Goal: Task Accomplishment & Management: Manage account settings

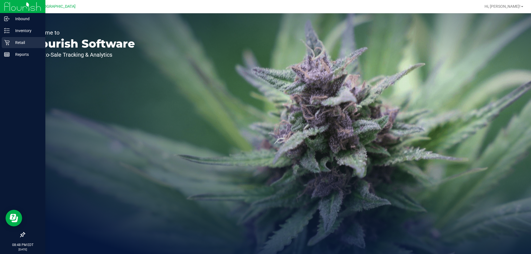
click at [20, 43] on p "Retail" at bounding box center [26, 42] width 33 height 7
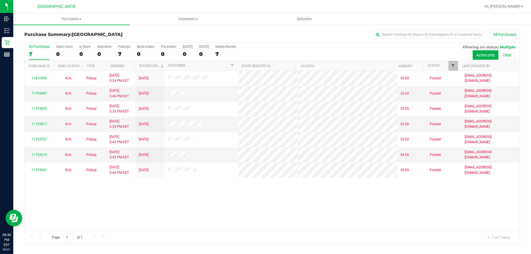
click at [451, 68] on span "Filter" at bounding box center [453, 66] width 4 height 4
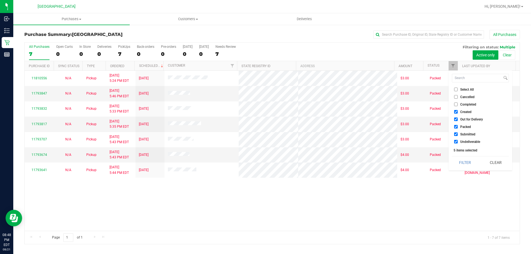
click at [362, 37] on div "All Purchases" at bounding box center [354, 34] width 330 height 9
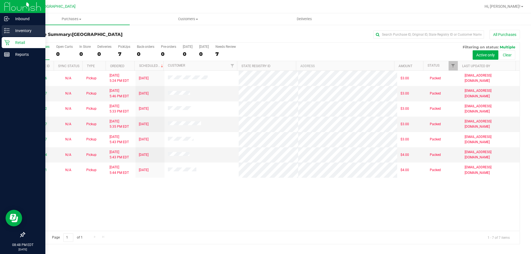
click at [9, 32] on div "Inventory" at bounding box center [24, 30] width 44 height 11
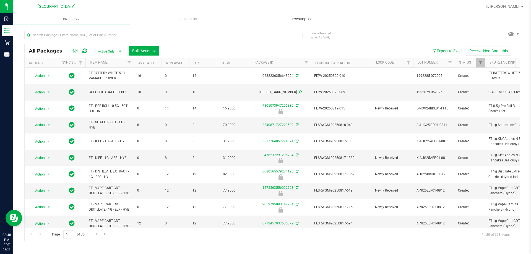
click at [302, 20] on span "Inventory Counts" at bounding box center [304, 19] width 41 height 5
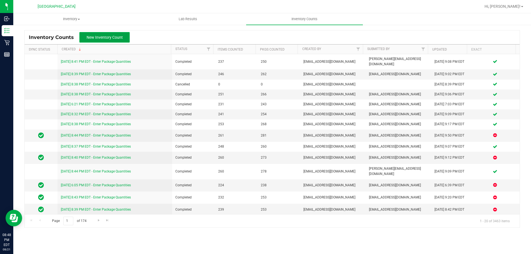
click at [117, 36] on span "New Inventory Count" at bounding box center [105, 37] width 36 height 4
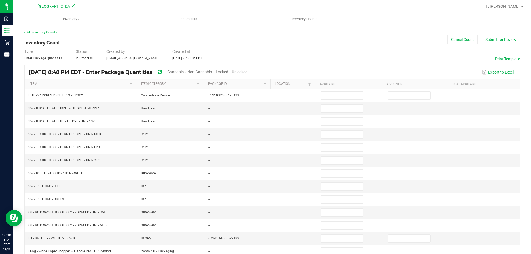
click at [184, 72] on span "Cannabis" at bounding box center [175, 72] width 16 height 4
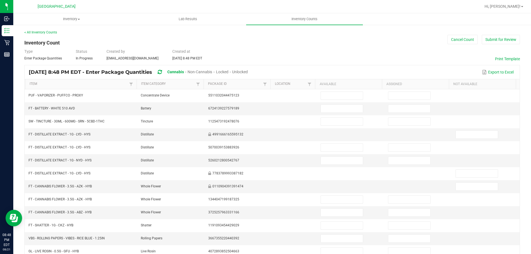
click at [248, 72] on span "Unlocked" at bounding box center [240, 72] width 16 height 4
click at [75, 83] on link "Item" at bounding box center [79, 84] width 98 height 4
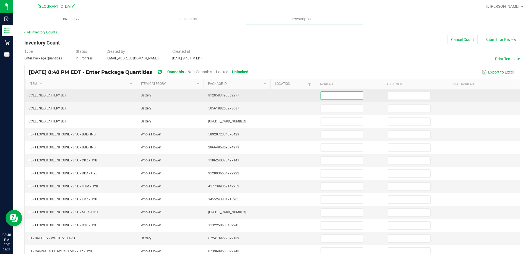
click at [321, 94] on input at bounding box center [342, 96] width 42 height 8
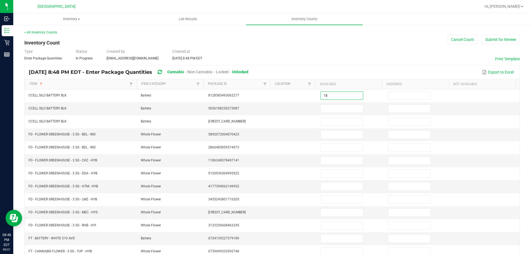
type input "18"
type input "0"
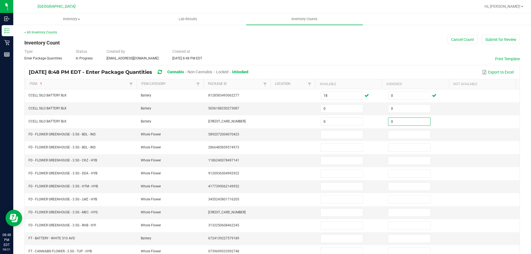
type input "0"
type input "15"
type input "0"
type input "20"
type input "0"
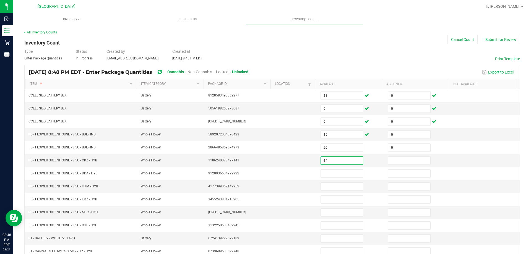
type input "14"
type input "0"
type input "15"
type input "0"
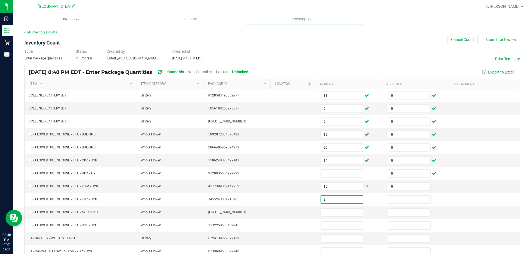
type input "8"
type input "0"
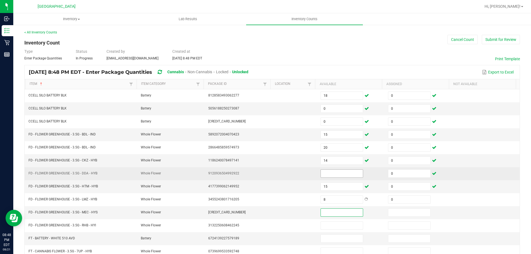
click at [339, 175] on input at bounding box center [342, 174] width 42 height 8
type input "5"
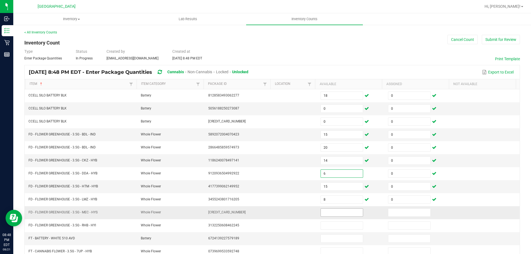
type input "6"
click at [335, 210] on input at bounding box center [342, 213] width 42 height 8
type input "20"
type input "0"
type input "2"
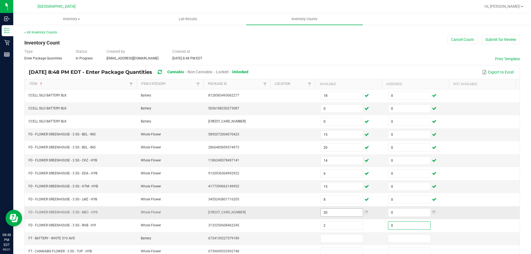
type input "0"
type input "2"
type input "0"
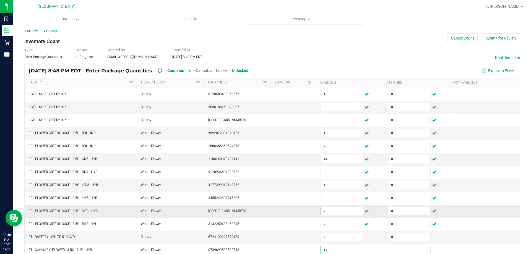
type input "17"
type input "0"
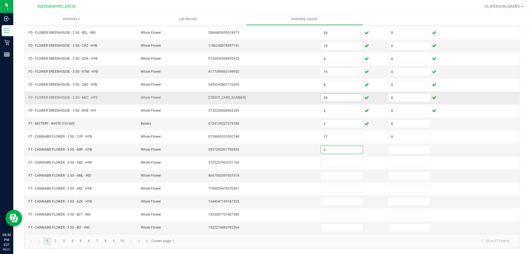
type input "2"
type input "0"
type input "2"
type input "0"
type input "2"
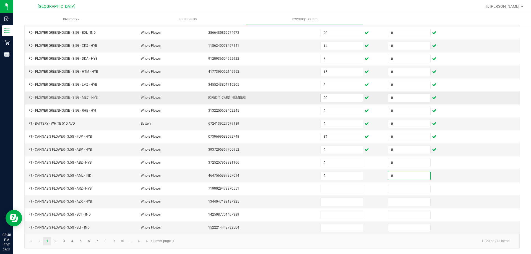
type input "0"
type input "17"
type input "0"
type input "9"
type input "0"
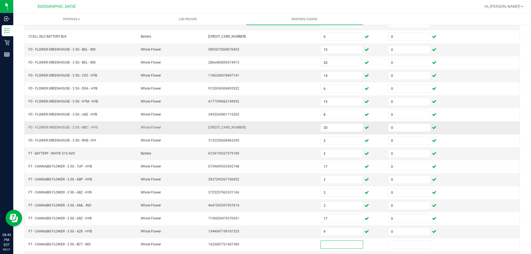
scroll to position [59, 0]
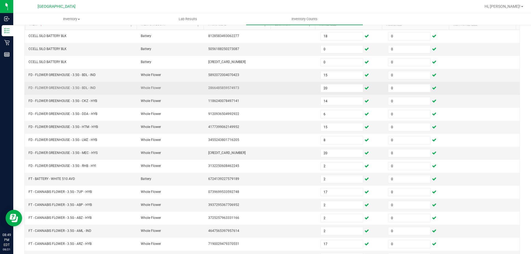
click at [340, 93] on td "20" at bounding box center [350, 88] width 67 height 13
click at [343, 90] on input "20" at bounding box center [342, 88] width 42 height 8
type input "0"
type input "20"
type input "14"
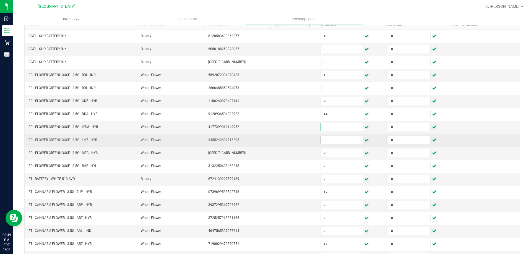
click at [345, 143] on td "8" at bounding box center [350, 140] width 67 height 13
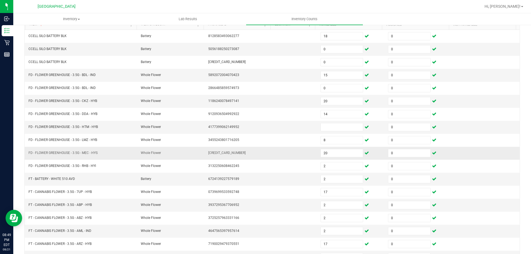
drag, startPoint x: 344, startPoint y: 141, endPoint x: 345, endPoint y: 147, distance: 6.1
click at [344, 141] on input "8" at bounding box center [342, 140] width 42 height 8
click at [345, 155] on input "20" at bounding box center [342, 153] width 42 height 8
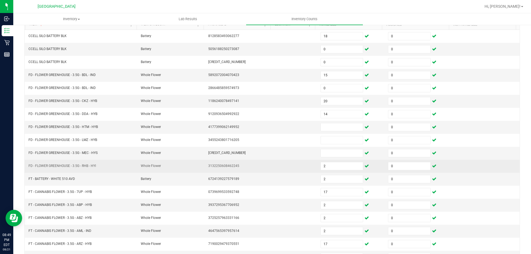
click at [343, 171] on td "2" at bounding box center [350, 166] width 67 height 13
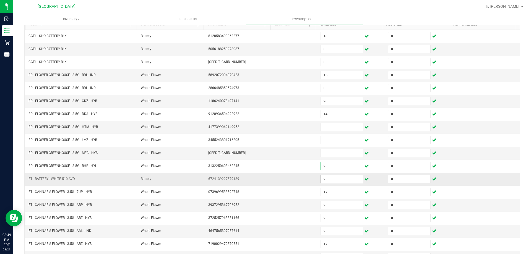
drag, startPoint x: 343, startPoint y: 167, endPoint x: 343, endPoint y: 182, distance: 15.2
click at [343, 167] on input "2" at bounding box center [342, 166] width 42 height 8
click at [343, 183] on span "2" at bounding box center [341, 179] width 43 height 8
click at [342, 179] on input "2" at bounding box center [342, 179] width 42 height 8
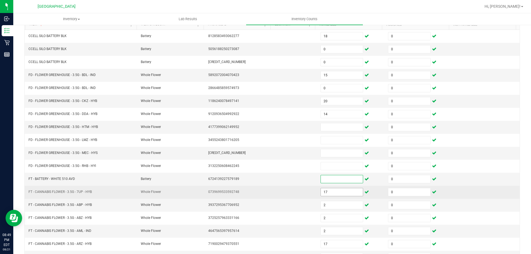
click at [343, 193] on input "17" at bounding box center [342, 192] width 42 height 8
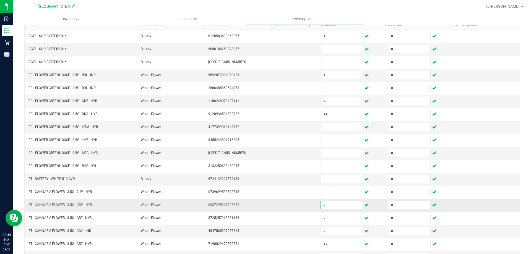
click at [343, 207] on input "2" at bounding box center [342, 205] width 42 height 8
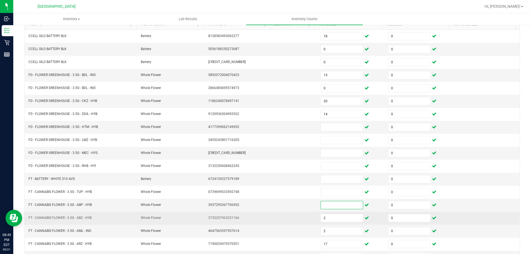
click at [345, 224] on td "2" at bounding box center [350, 218] width 67 height 13
drag, startPoint x: 343, startPoint y: 219, endPoint x: 344, endPoint y: 232, distance: 12.5
click at [343, 220] on input "2" at bounding box center [342, 218] width 42 height 8
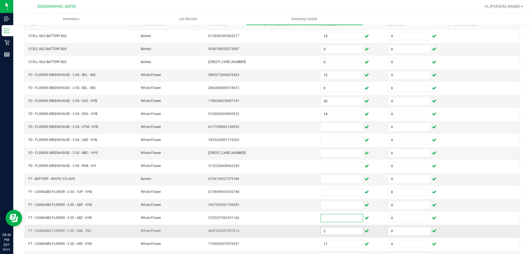
click at [344, 233] on input "2" at bounding box center [342, 231] width 42 height 8
drag, startPoint x: 346, startPoint y: 244, endPoint x: 348, endPoint y: 237, distance: 7.2
click at [346, 244] on input "17" at bounding box center [342, 244] width 42 height 8
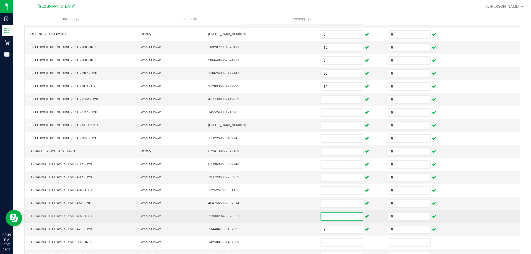
click at [343, 208] on td at bounding box center [350, 203] width 67 height 13
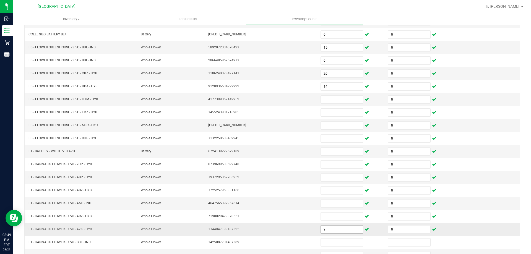
click at [342, 230] on input "9" at bounding box center [342, 230] width 42 height 8
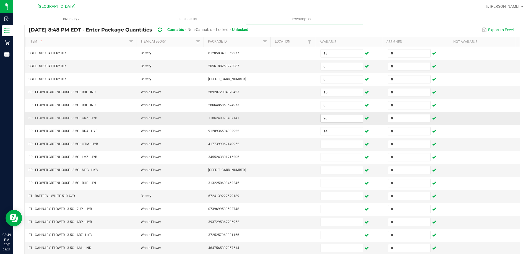
scroll to position [4, 0]
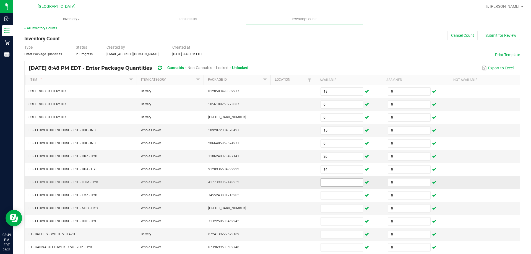
click at [334, 183] on input at bounding box center [342, 183] width 42 height 8
type input "6"
type input "15"
type input "8"
type input "20"
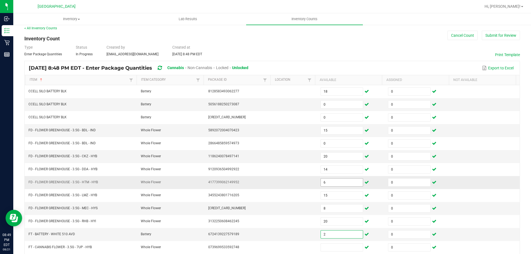
type input "2"
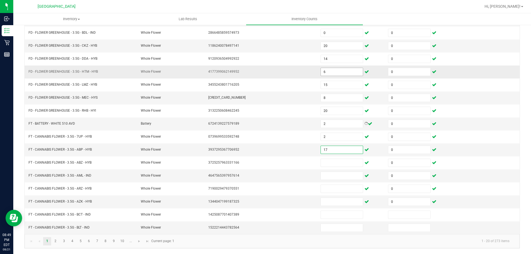
type input "17"
type input "2"
type input "17"
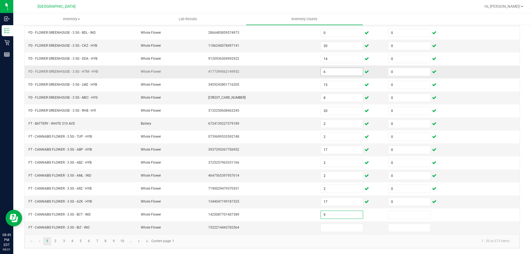
type input "9"
type input "0"
type input "15"
type input "0"
click at [56, 245] on kendo-pager "1 2 3 4 5 6 7 8 9 10 ... 1 - 20 of 273 items Current page: 1" at bounding box center [272, 241] width 495 height 14
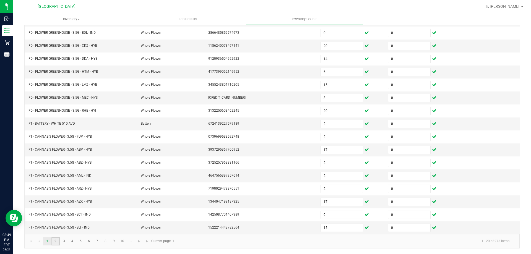
click at [57, 240] on link "2" at bounding box center [55, 241] width 8 height 8
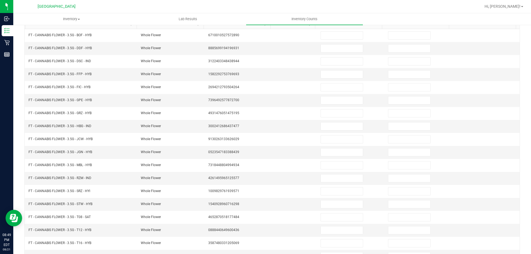
scroll to position [4, 0]
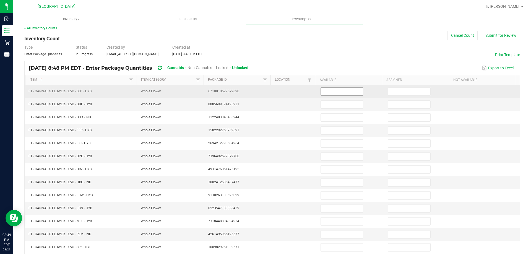
click at [342, 88] on input at bounding box center [342, 92] width 42 height 8
type input "5"
type input "0"
type input "18"
type input "0"
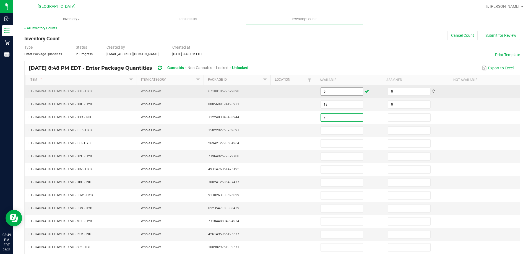
type input "7"
type input "0"
type input "12"
type input "0"
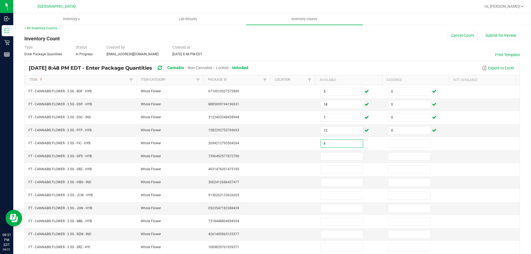
type input "6"
type input "0"
type input "7"
type input "0"
click at [416, 156] on input at bounding box center [409, 157] width 42 height 8
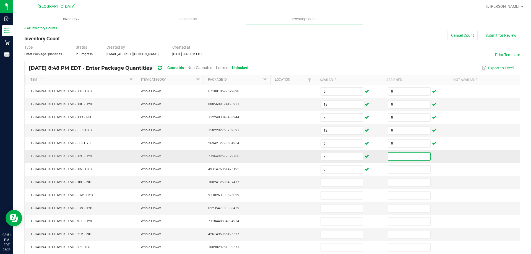
click at [416, 158] on input at bounding box center [409, 157] width 42 height 8
type input "0"
type input "2"
type input "0"
type input "2"
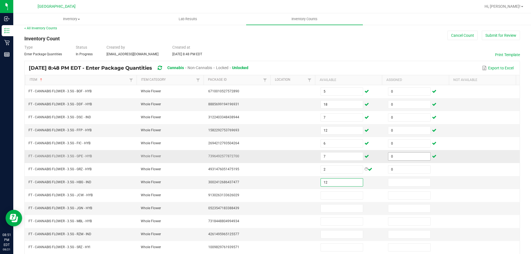
type input "12"
type input "0"
type input "6"
type input "0"
type input "4"
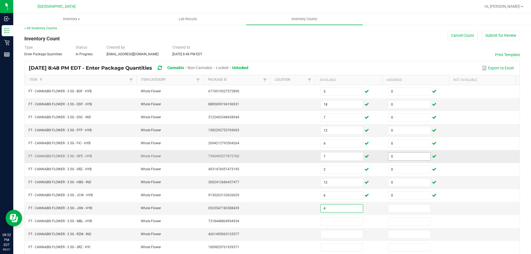
type input "4"
type input "0"
type input "12"
type input "0"
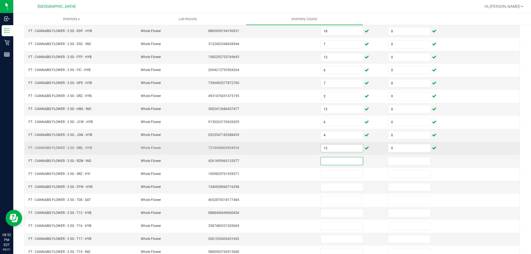
scroll to position [87, 0]
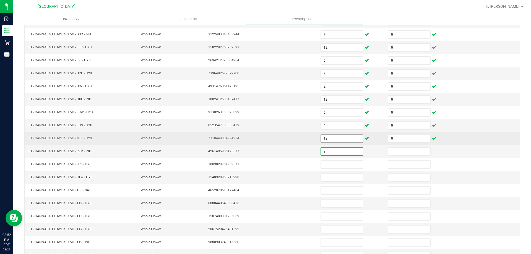
type input "9"
type input "0"
type input "6"
type input "0"
type input "20"
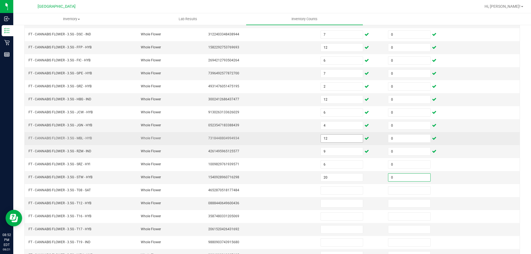
type input "0"
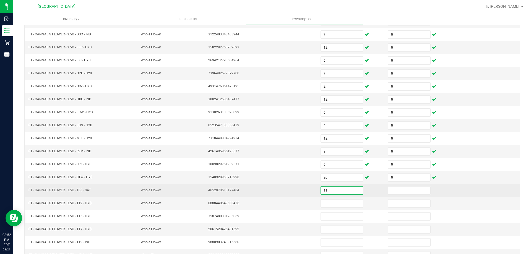
type input "11"
type input "0"
type input "30"
type input "0"
type input "20"
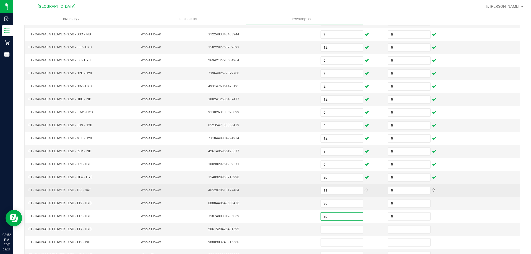
type input "0"
type input "5"
type input "0"
type input "6"
type input "0"
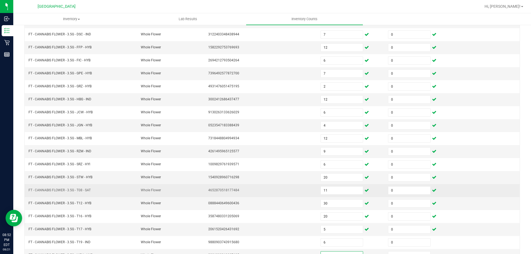
scroll to position [92, 0]
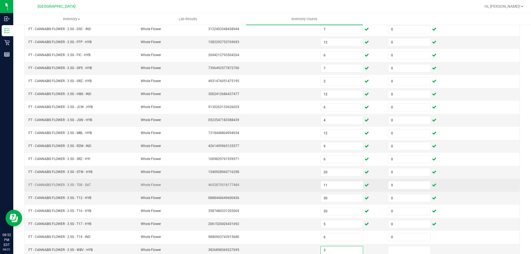
type input "3"
type input "0"
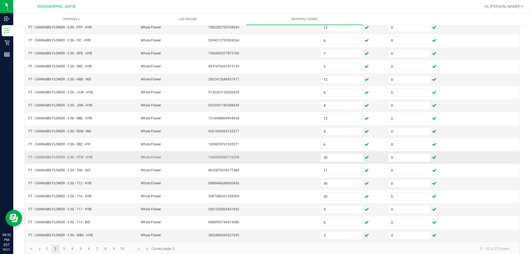
scroll to position [115, 0]
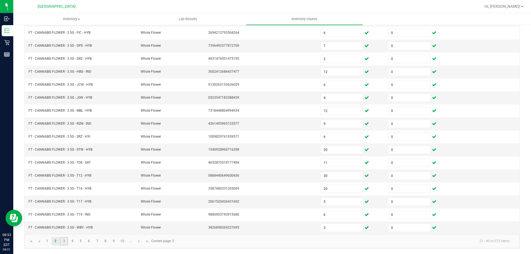
click at [64, 242] on link "3" at bounding box center [64, 241] width 8 height 8
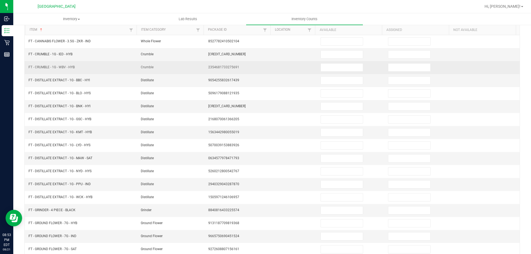
scroll to position [4, 0]
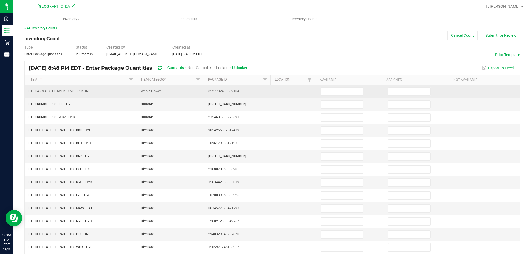
click at [337, 86] on td at bounding box center [350, 91] width 67 height 13
click at [335, 90] on input at bounding box center [342, 92] width 42 height 8
type input "16"
type input "0"
type input "3"
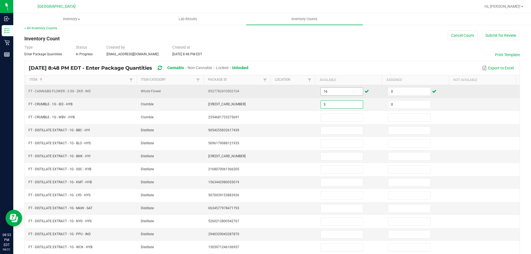
type input "0"
type input "2"
type input "0"
type input "2"
type input "0"
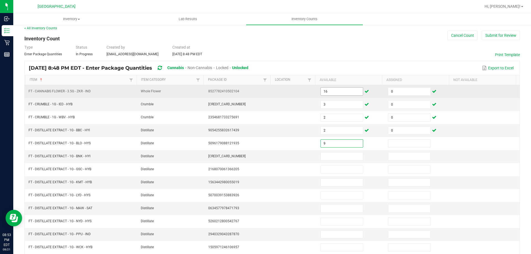
type input "9"
type input "0"
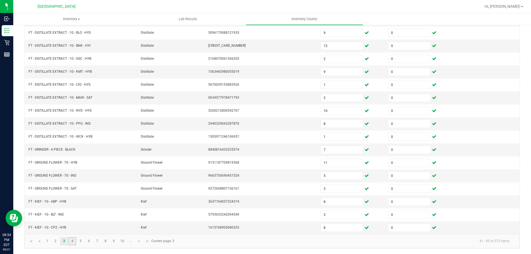
drag, startPoint x: 73, startPoint y: 242, endPoint x: 73, endPoint y: 239, distance: 3.1
click at [73, 241] on link "4" at bounding box center [72, 241] width 8 height 8
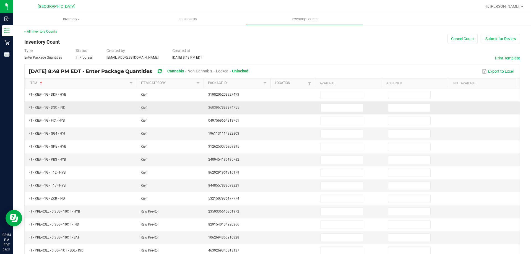
scroll to position [0, 0]
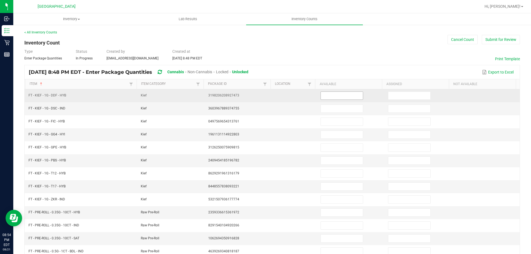
click at [335, 95] on input at bounding box center [342, 96] width 42 height 8
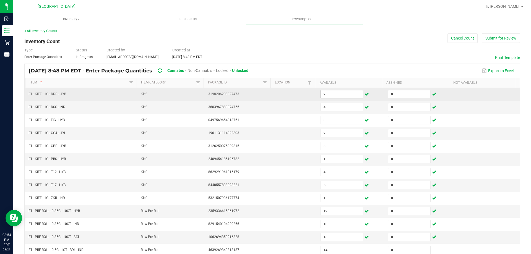
scroll to position [115, 0]
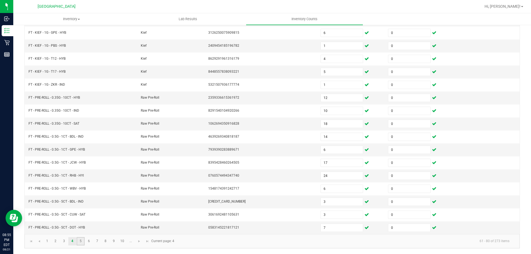
click at [83, 239] on link "5" at bounding box center [81, 241] width 8 height 8
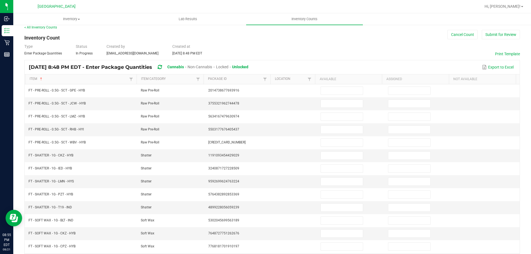
scroll to position [4, 0]
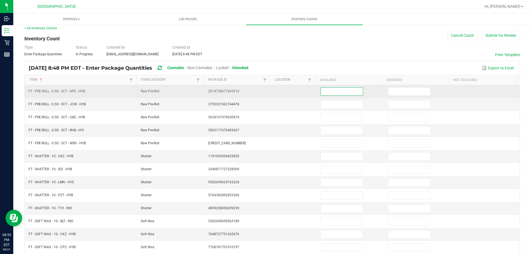
click at [338, 92] on input at bounding box center [342, 92] width 42 height 8
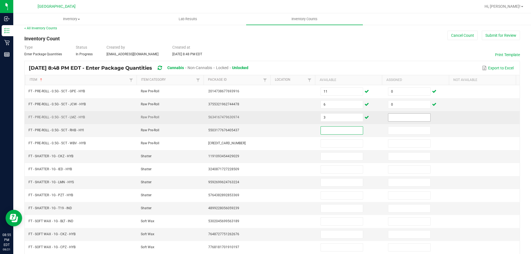
click at [403, 119] on input at bounding box center [409, 118] width 42 height 8
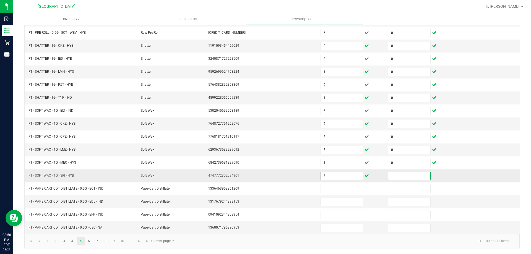
click at [334, 174] on input "6" at bounding box center [342, 176] width 42 height 8
click at [87, 243] on link "6" at bounding box center [89, 241] width 8 height 8
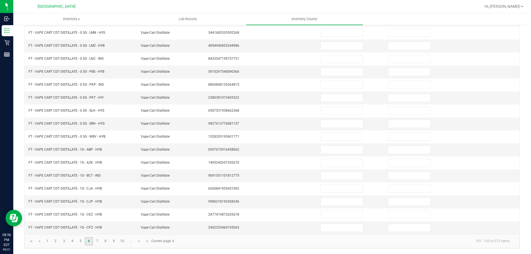
scroll to position [4, 0]
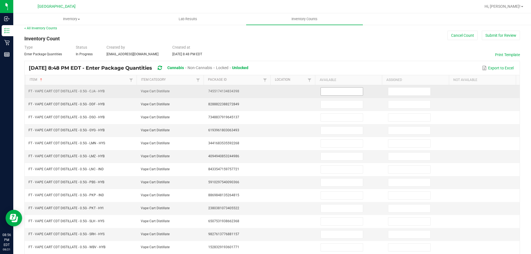
click at [332, 90] on input at bounding box center [342, 92] width 42 height 8
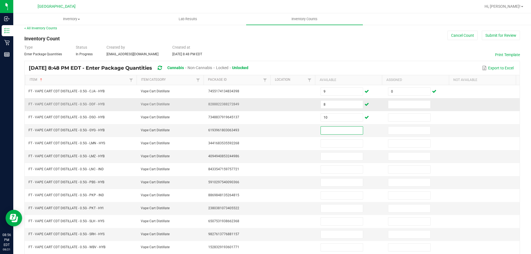
click at [394, 99] on td at bounding box center [418, 104] width 67 height 13
click at [409, 106] on input at bounding box center [409, 105] width 42 height 8
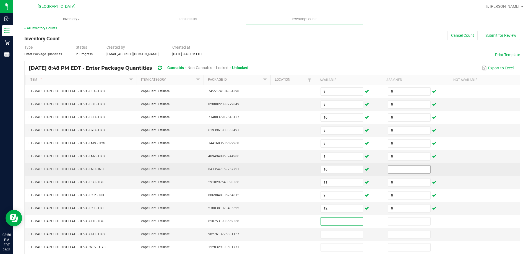
click at [410, 170] on input at bounding box center [409, 170] width 42 height 8
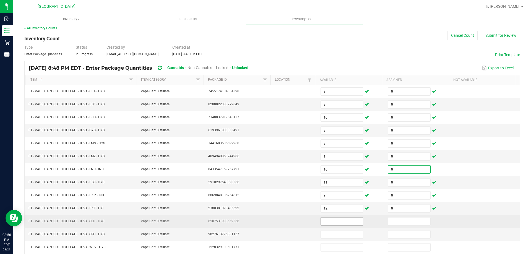
click at [327, 221] on input at bounding box center [342, 222] width 42 height 8
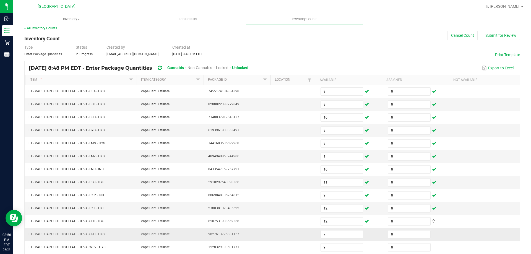
scroll to position [115, 0]
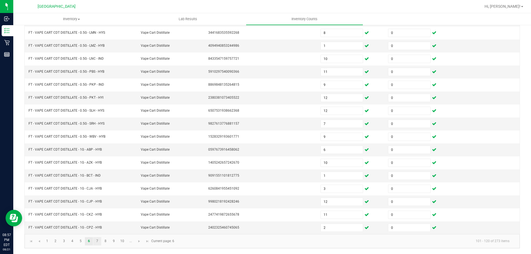
click at [100, 241] on link "7" at bounding box center [97, 241] width 8 height 8
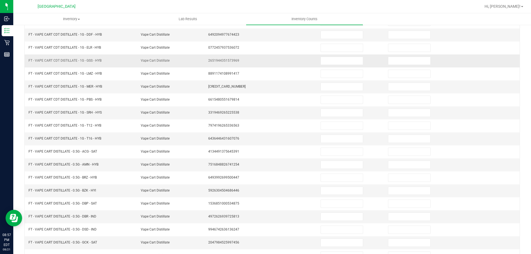
scroll to position [32, 0]
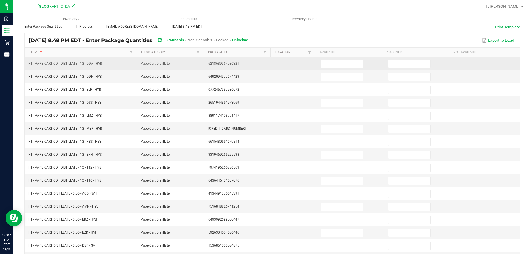
click at [350, 64] on input at bounding box center [342, 64] width 42 height 8
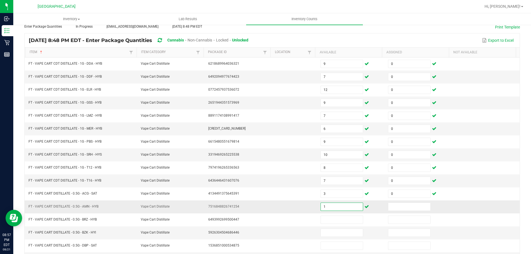
click at [332, 208] on input "1" at bounding box center [342, 207] width 42 height 8
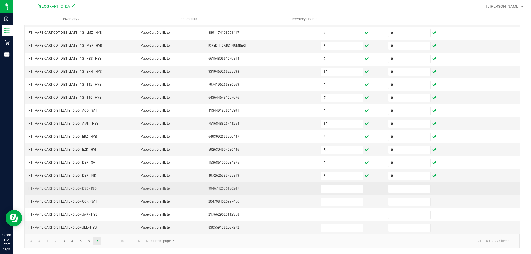
click at [343, 187] on input at bounding box center [342, 189] width 42 height 8
click at [328, 189] on input at bounding box center [342, 189] width 42 height 8
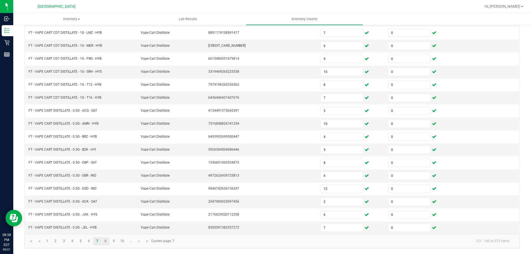
click at [105, 242] on link "8" at bounding box center [105, 241] width 8 height 8
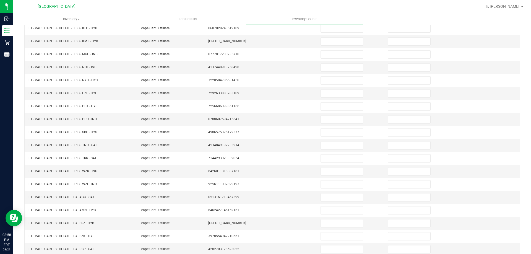
scroll to position [0, 0]
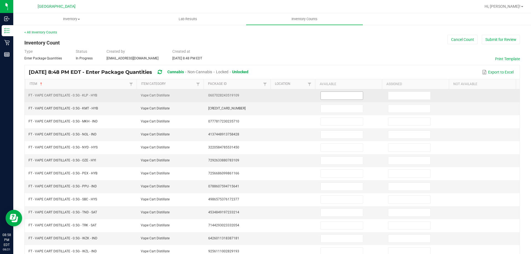
click at [343, 95] on input at bounding box center [342, 96] width 42 height 8
click at [419, 95] on input at bounding box center [409, 96] width 42 height 8
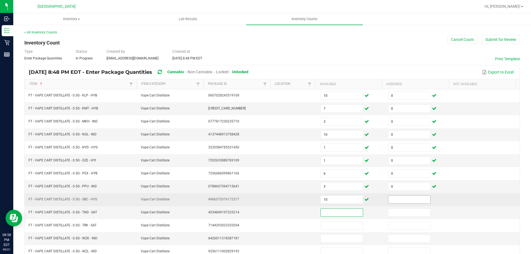
click at [389, 199] on input at bounding box center [409, 200] width 42 height 8
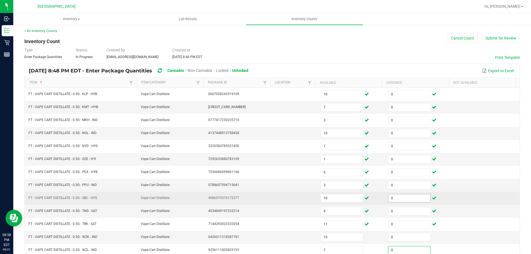
scroll to position [115, 0]
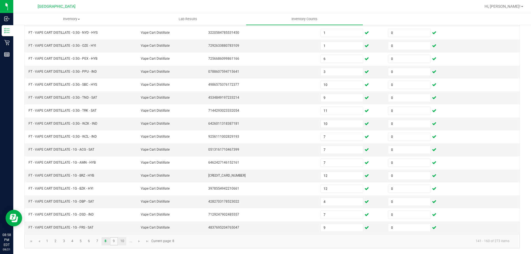
click at [116, 241] on link "9" at bounding box center [114, 241] width 8 height 8
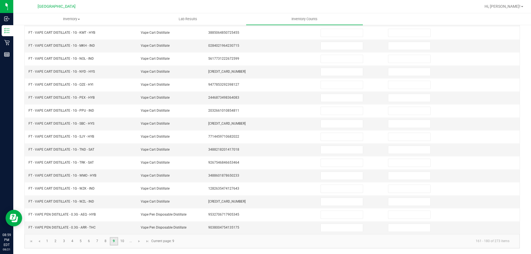
scroll to position [4, 0]
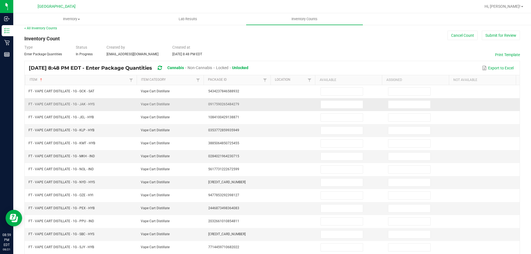
click at [351, 93] on input at bounding box center [342, 92] width 42 height 8
click at [414, 103] on input at bounding box center [409, 105] width 42 height 8
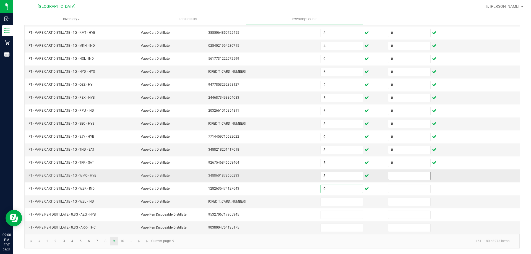
click at [407, 175] on input at bounding box center [409, 176] width 42 height 8
click at [407, 175] on input "4" at bounding box center [409, 176] width 42 height 8
click at [330, 202] on input "3" at bounding box center [342, 202] width 42 height 8
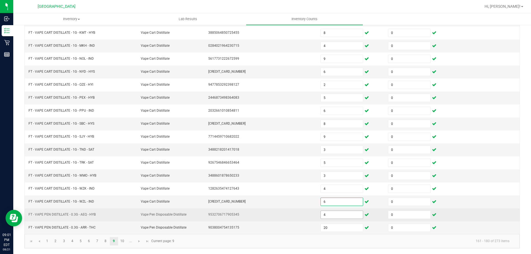
click at [326, 214] on input "4" at bounding box center [342, 215] width 42 height 8
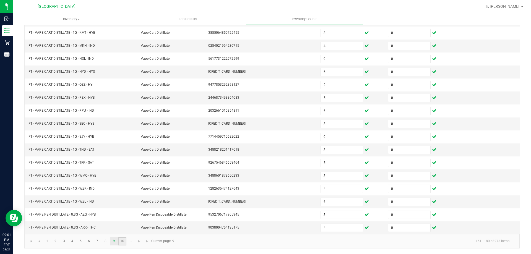
click at [124, 240] on link "10" at bounding box center [122, 241] width 8 height 8
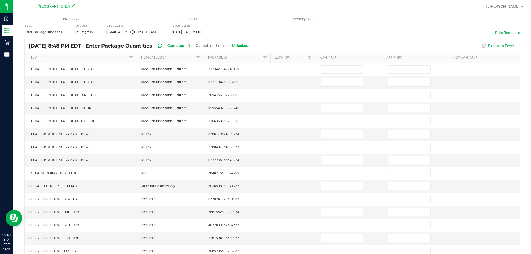
scroll to position [4, 0]
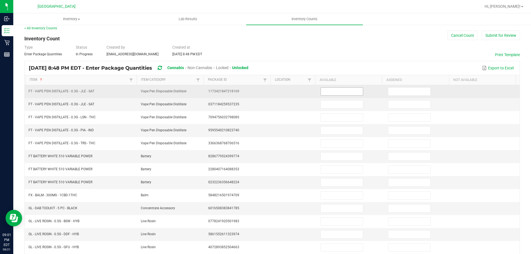
click at [328, 89] on input at bounding box center [342, 92] width 42 height 8
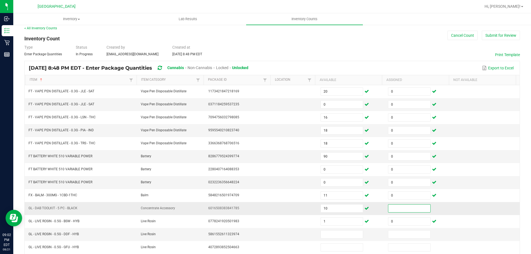
drag, startPoint x: 398, startPoint y: 205, endPoint x: 410, endPoint y: 208, distance: 12.1
click at [399, 205] on input at bounding box center [409, 209] width 42 height 8
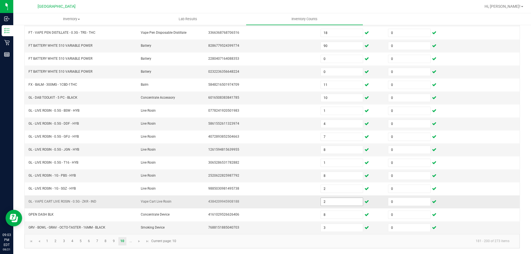
click at [329, 204] on input "2" at bounding box center [342, 202] width 42 height 8
click at [334, 229] on input "3" at bounding box center [342, 228] width 42 height 8
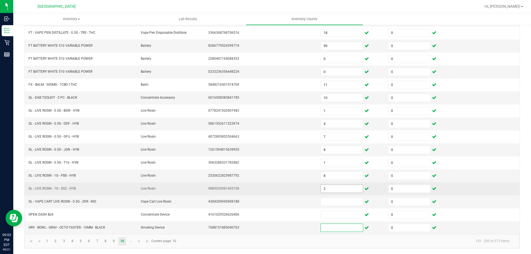
click at [333, 188] on input "2" at bounding box center [342, 189] width 42 height 8
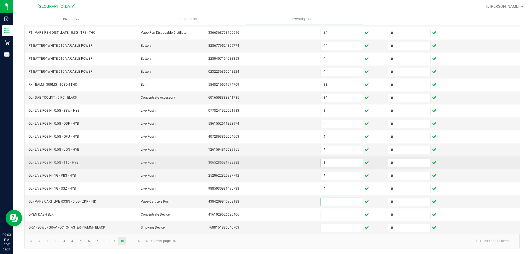
click at [331, 164] on input "1" at bounding box center [342, 163] width 42 height 8
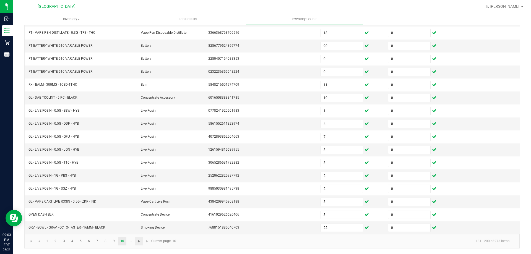
click at [139, 243] on span "Go to the next page" at bounding box center [139, 241] width 4 height 4
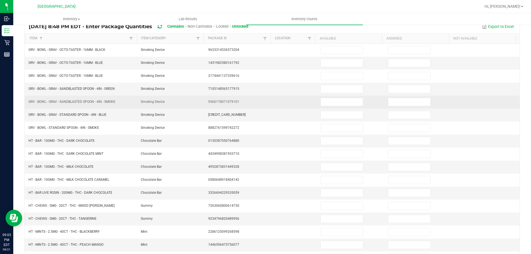
scroll to position [4, 0]
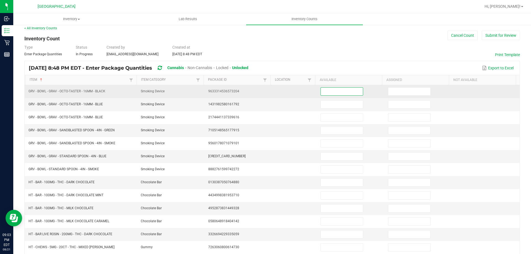
click at [336, 92] on input at bounding box center [342, 92] width 42 height 8
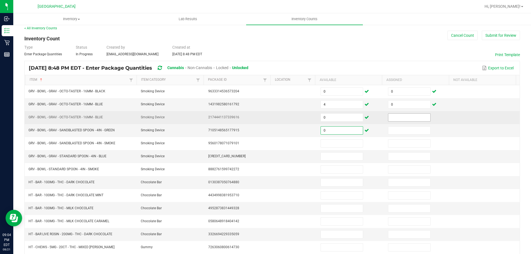
click at [396, 115] on input at bounding box center [409, 118] width 42 height 8
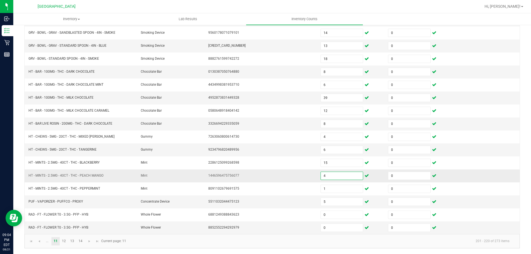
click at [329, 179] on input "4" at bounding box center [342, 176] width 42 height 8
click at [330, 179] on input "4" at bounding box center [342, 176] width 42 height 8
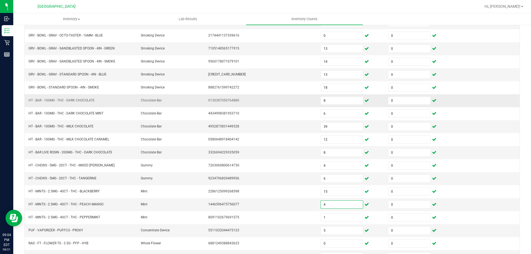
scroll to position [59, 0]
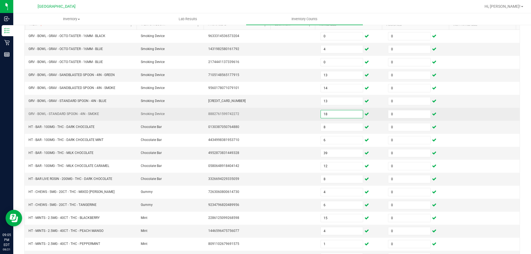
click at [324, 113] on input "18" at bounding box center [342, 114] width 42 height 8
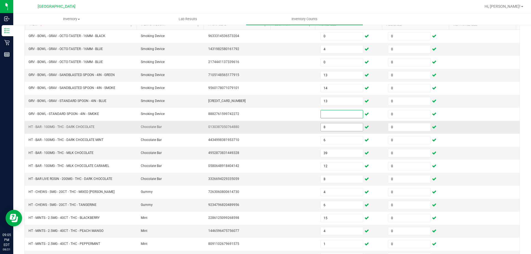
click at [334, 128] on input "8" at bounding box center [342, 127] width 42 height 8
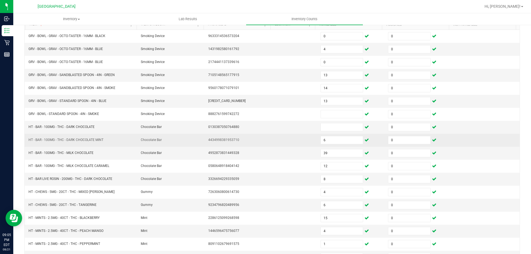
click at [331, 145] on td "6" at bounding box center [350, 140] width 67 height 13
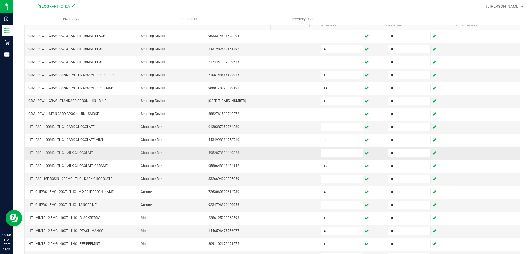
drag, startPoint x: 330, startPoint y: 140, endPoint x: 329, endPoint y: 150, distance: 10.4
click at [330, 142] on input "6" at bounding box center [342, 140] width 42 height 8
click at [329, 152] on input at bounding box center [342, 153] width 42 height 8
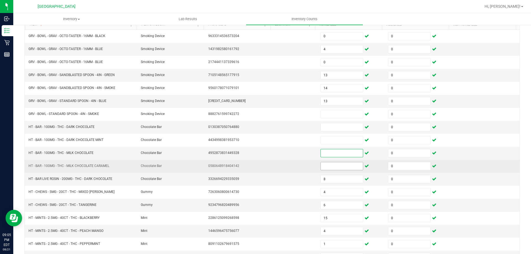
click at [330, 169] on input at bounding box center [342, 166] width 42 height 8
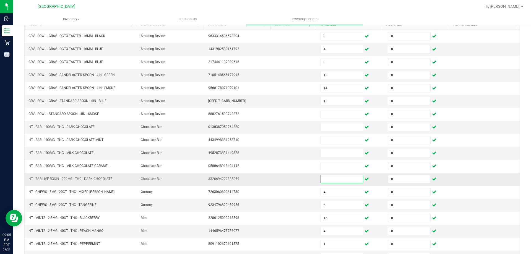
click at [330, 178] on input at bounding box center [342, 179] width 42 height 8
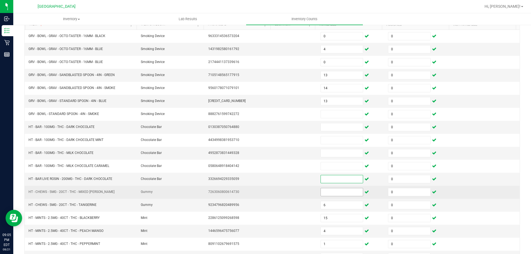
click at [330, 195] on input at bounding box center [342, 192] width 42 height 8
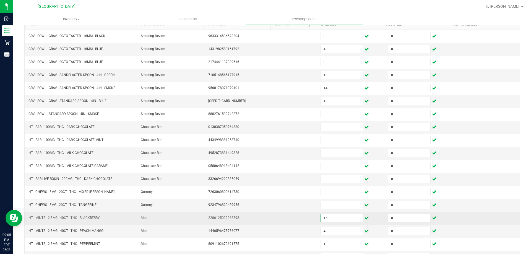
click at [333, 216] on input "15" at bounding box center [342, 218] width 42 height 8
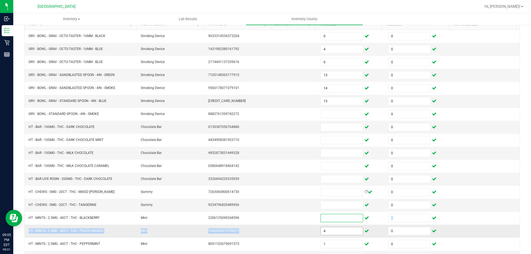
drag, startPoint x: 333, startPoint y: 224, endPoint x: 334, endPoint y: 228, distance: 4.0
click at [334, 227] on tbody "GRV - BOWL - GRAV - OCTO-TASTER - 16MM - BLACK Smoking Device 9633314536573204 …" at bounding box center [272, 160] width 495 height 260
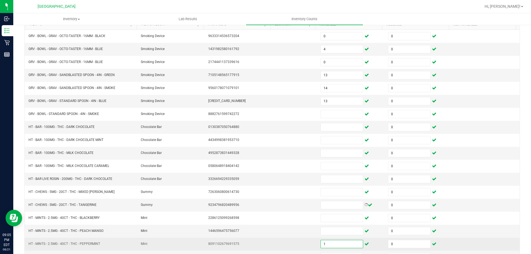
click at [333, 242] on input "1" at bounding box center [342, 244] width 42 height 8
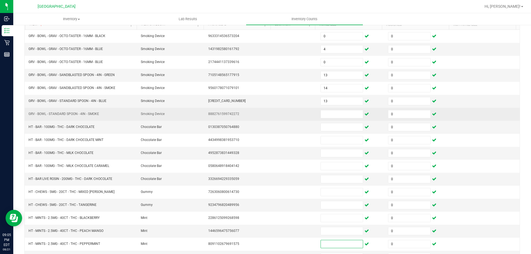
click at [332, 108] on td at bounding box center [350, 114] width 67 height 13
click at [332, 114] on input at bounding box center [342, 114] width 42 height 8
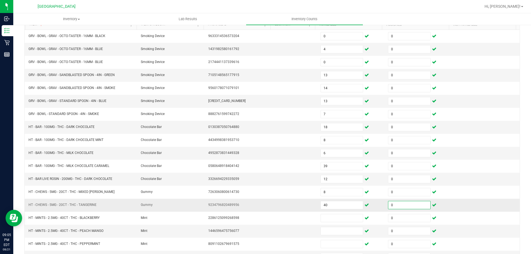
click at [332, 199] on td "40" at bounding box center [350, 205] width 67 height 13
click at [334, 203] on input "40" at bounding box center [342, 205] width 42 height 8
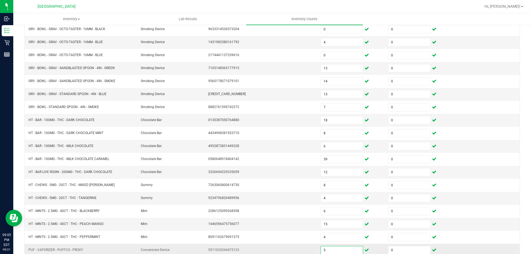
scroll to position [115, 0]
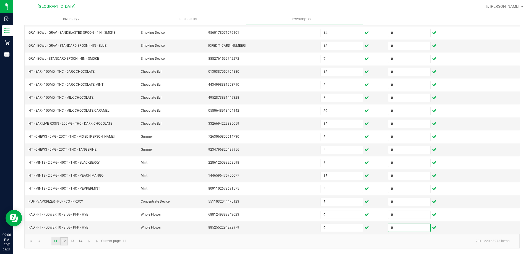
click at [67, 242] on link "12" at bounding box center [64, 241] width 8 height 8
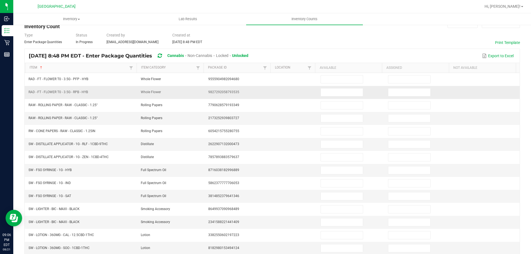
scroll to position [4, 0]
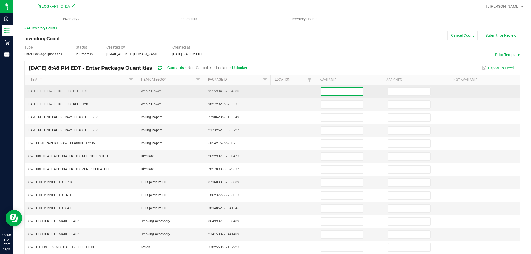
drag, startPoint x: 333, startPoint y: 91, endPoint x: 336, endPoint y: 90, distance: 3.1
click at [336, 91] on input at bounding box center [342, 92] width 42 height 8
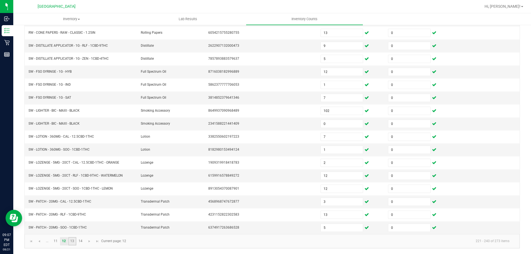
click at [74, 242] on link "13" at bounding box center [72, 241] width 8 height 8
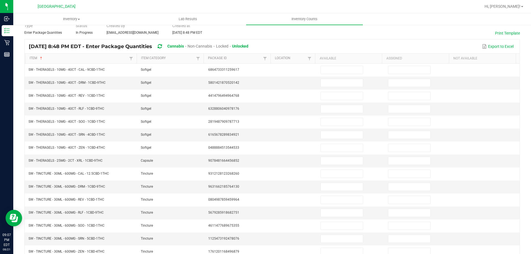
scroll to position [4, 0]
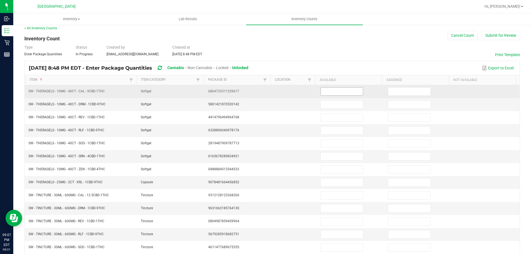
click at [342, 92] on input at bounding box center [342, 92] width 42 height 8
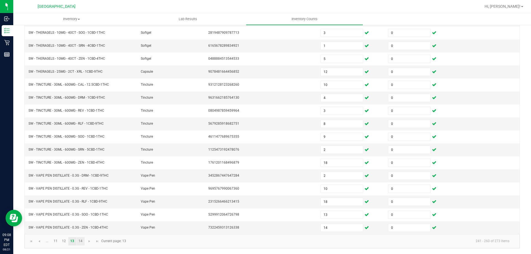
click at [79, 244] on link "14" at bounding box center [81, 241] width 8 height 8
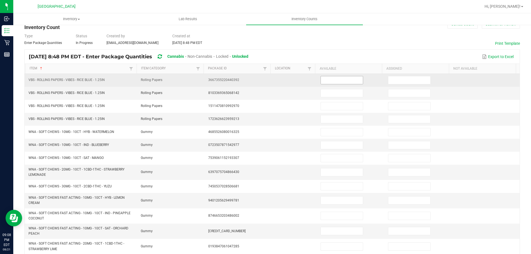
scroll to position [0, 0]
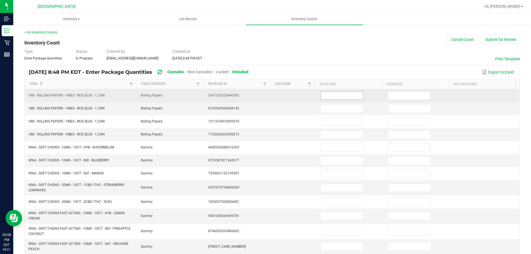
click at [334, 95] on input at bounding box center [342, 96] width 42 height 8
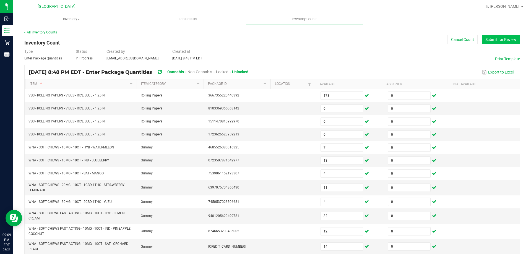
click at [489, 41] on button "Submit for Review" at bounding box center [501, 39] width 38 height 9
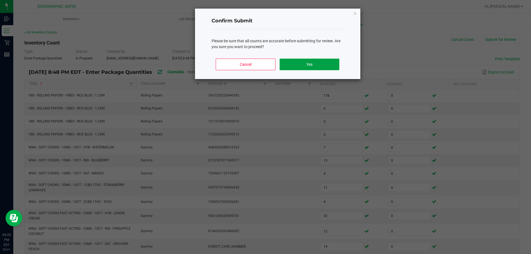
click at [308, 61] on button "Yes" at bounding box center [308, 65] width 59 height 12
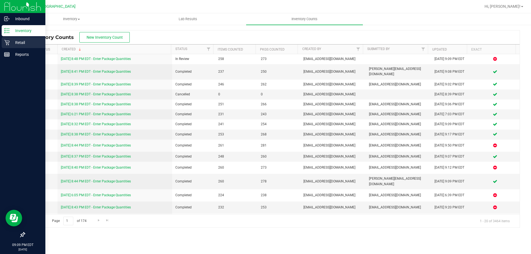
click at [23, 42] on p "Retail" at bounding box center [26, 42] width 33 height 7
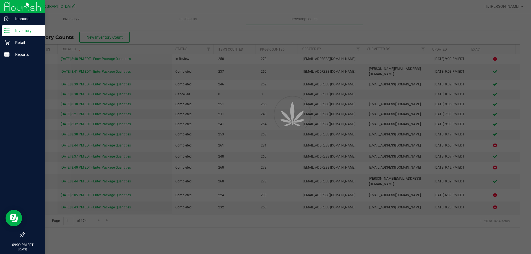
click at [23, 30] on p "Inventory" at bounding box center [26, 30] width 33 height 7
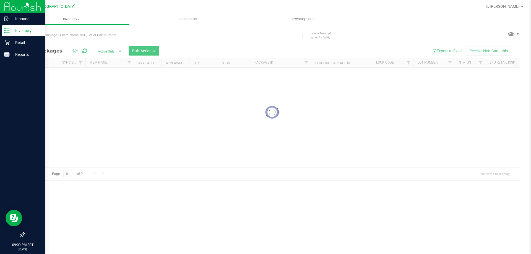
click at [22, 27] on div "Inventory" at bounding box center [24, 30] width 44 height 11
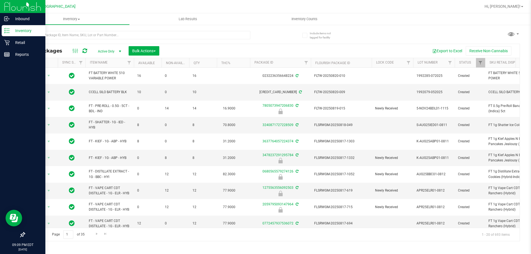
click at [31, 30] on p "Inventory" at bounding box center [26, 30] width 33 height 7
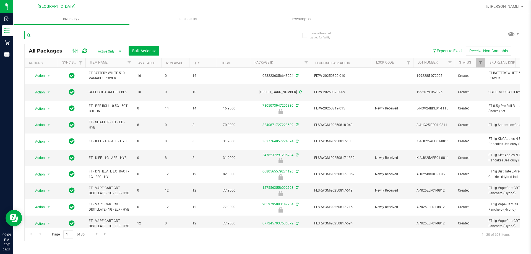
click at [64, 36] on input "text" at bounding box center [137, 35] width 226 height 8
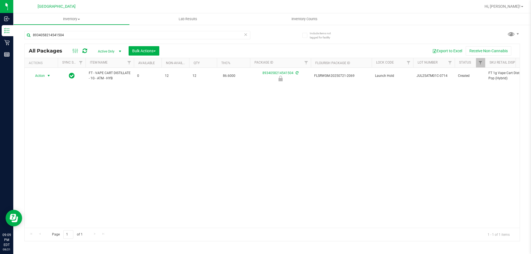
drag, startPoint x: 46, startPoint y: 77, endPoint x: 45, endPoint y: 115, distance: 38.2
click at [47, 77] on span "select" at bounding box center [48, 76] width 7 height 8
click at [46, 137] on li "Unlock package" at bounding box center [47, 141] width 35 height 8
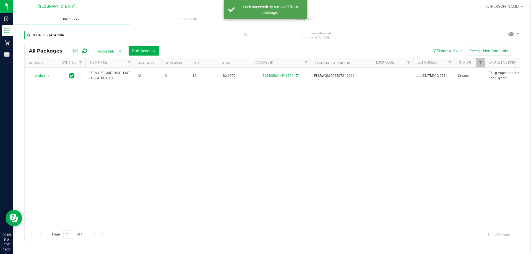
drag, startPoint x: 69, startPoint y: 35, endPoint x: 23, endPoint y: 19, distance: 48.3
click at [23, 19] on inventory "Inventory All packages All inventory Waste log Create inventory Lab Results Inv…" at bounding box center [272, 103] width 518 height 180
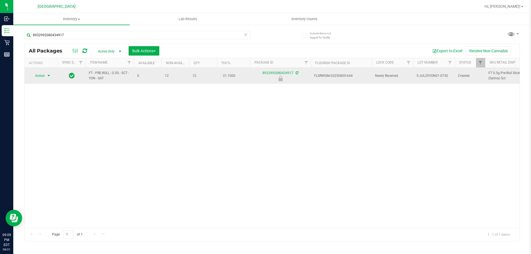
click at [45, 75] on span "select" at bounding box center [48, 76] width 7 height 8
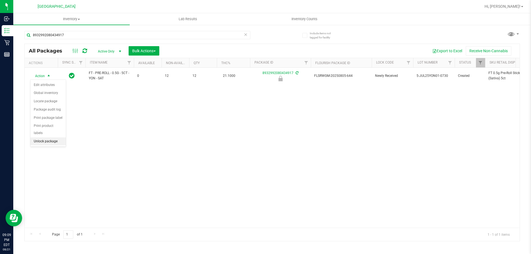
click at [54, 137] on li "Unlock package" at bounding box center [47, 141] width 35 height 8
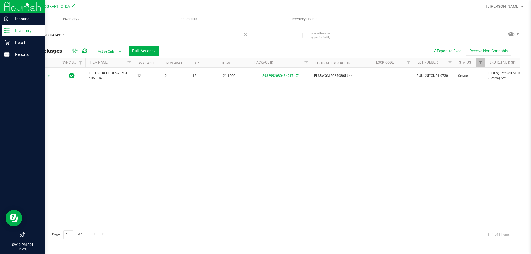
drag, startPoint x: 66, startPoint y: 35, endPoint x: 0, endPoint y: 2, distance: 73.7
click at [0, 2] on div "Inbound Inventory Retail Reports 09:10 PM EDT [DATE] 08/21 Lakeland WC Hi, [PER…" at bounding box center [265, 127] width 531 height 254
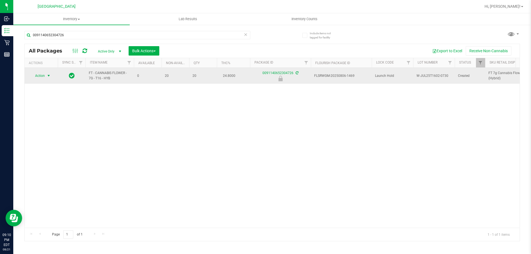
click at [47, 75] on span "select" at bounding box center [48, 76] width 4 height 4
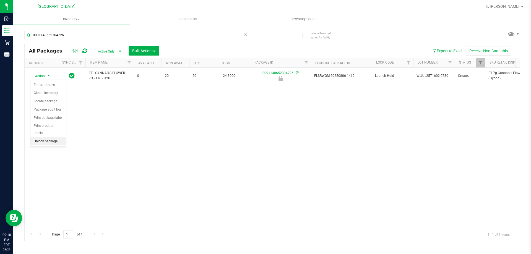
click at [58, 137] on li "Unlock package" at bounding box center [47, 141] width 35 height 8
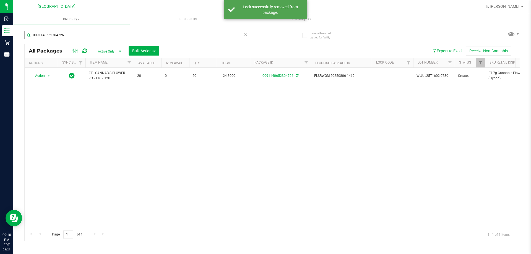
drag, startPoint x: 66, startPoint y: 39, endPoint x: 62, endPoint y: 32, distance: 8.7
click at [62, 32] on div "0091140652304726" at bounding box center [137, 37] width 226 height 13
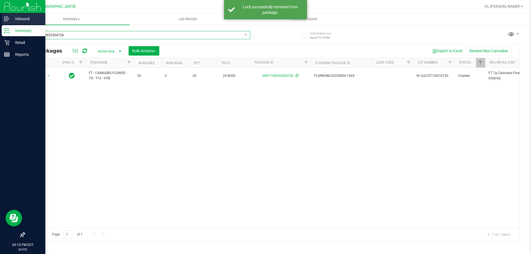
drag, startPoint x: 69, startPoint y: 36, endPoint x: 9, endPoint y: 18, distance: 62.2
click at [9, 18] on div "Inbound Inventory Retail Reports 09:10 PM EDT [DATE] 08/21 Lakeland WC Hi, [PER…" at bounding box center [265, 127] width 531 height 254
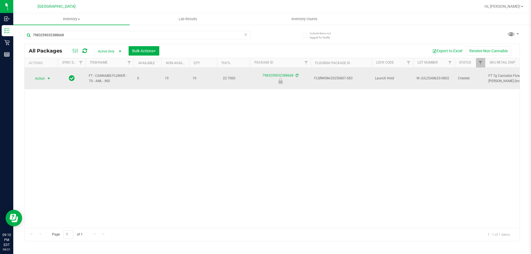
click at [43, 75] on span "Action" at bounding box center [37, 79] width 15 height 8
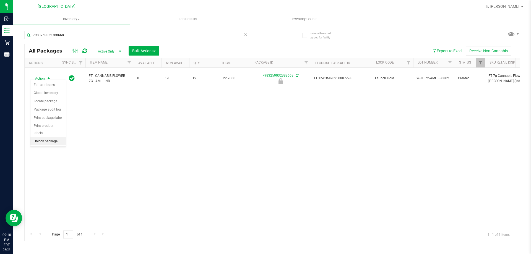
click at [44, 137] on li "Unlock package" at bounding box center [47, 141] width 35 height 8
click at [83, 117] on div "Action Action Create package Edit attributes Global inventory Locate package Lo…" at bounding box center [272, 148] width 495 height 160
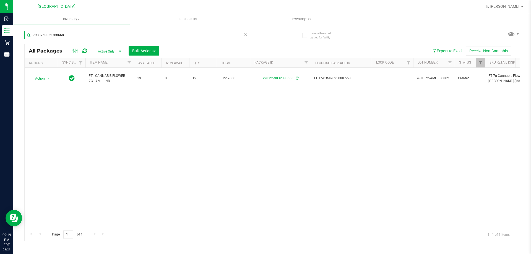
drag, startPoint x: 73, startPoint y: 37, endPoint x: 24, endPoint y: 40, distance: 49.6
click at [24, 40] on div "Include items not tagged for facility 7983259032388668 All Packages Active Only…" at bounding box center [272, 108] width 518 height 169
drag, startPoint x: 93, startPoint y: 108, endPoint x: 86, endPoint y: 104, distance: 7.8
click at [93, 108] on div "Action Action Create package Edit attributes Global inventory Locate package Lo…" at bounding box center [272, 148] width 495 height 160
click at [73, 109] on div "Action Action Create package Edit attributes Global inventory Locate package Lo…" at bounding box center [272, 148] width 495 height 160
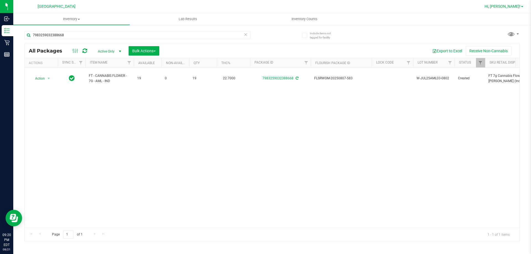
click at [511, 7] on span "Hi, [PERSON_NAME]!" at bounding box center [502, 6] width 36 height 4
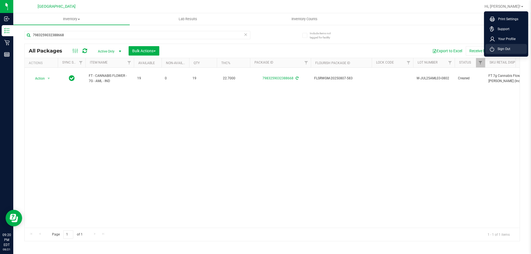
click at [510, 46] on li "Sign Out" at bounding box center [505, 49] width 41 height 10
